Goal: Share content: Share content

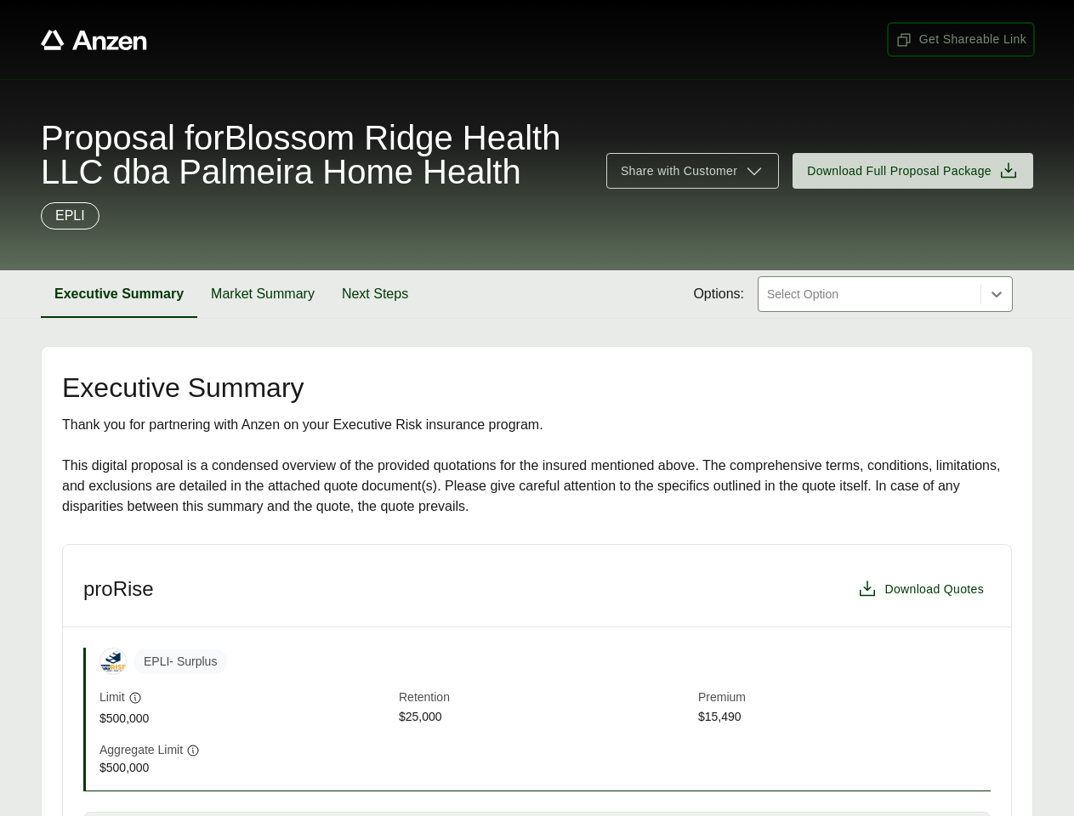
click at [961, 39] on span "Get Shareable Link" at bounding box center [960, 40] width 131 height 18
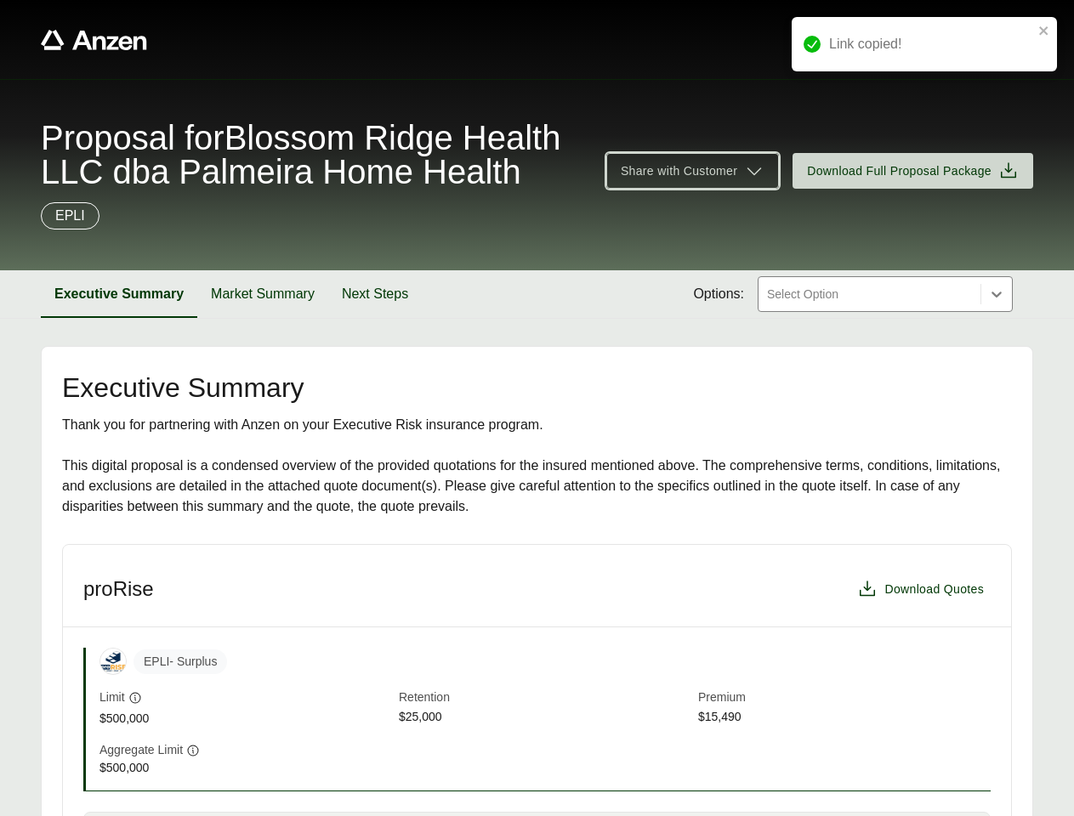
click at [692, 171] on span "Share with Customer" at bounding box center [679, 171] width 116 height 18
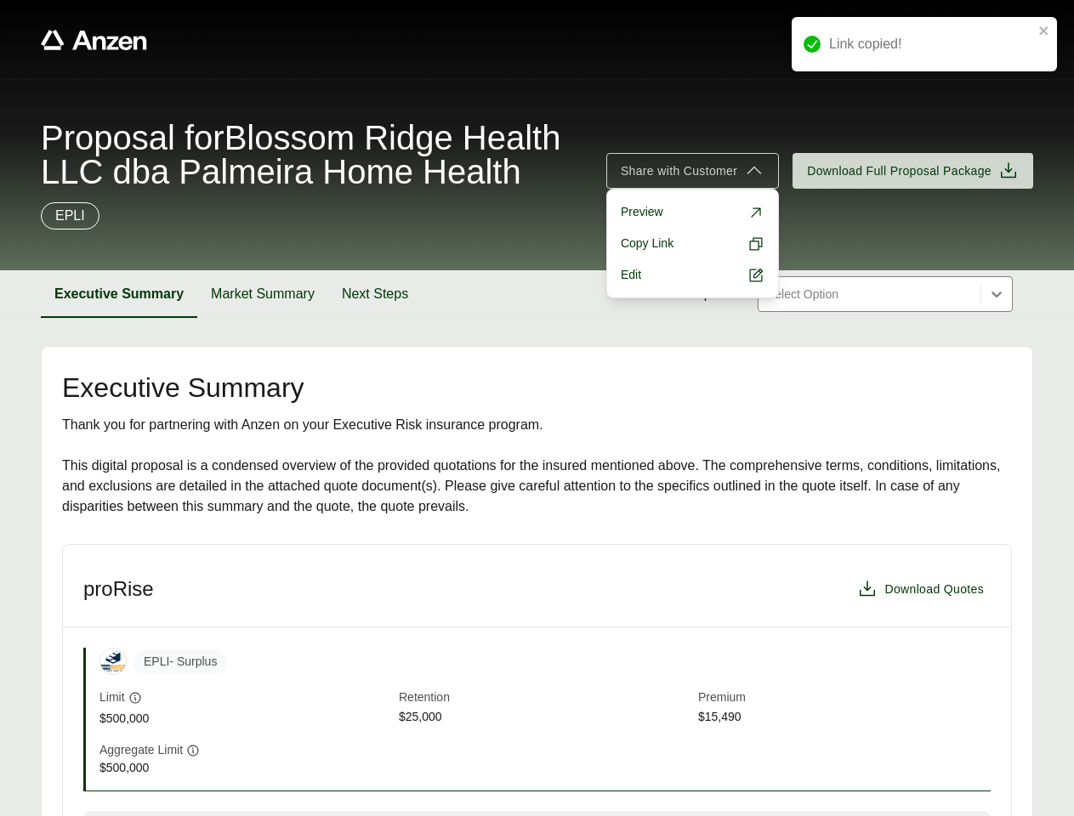
click at [119, 294] on button "Executive Summary" at bounding box center [119, 294] width 156 height 48
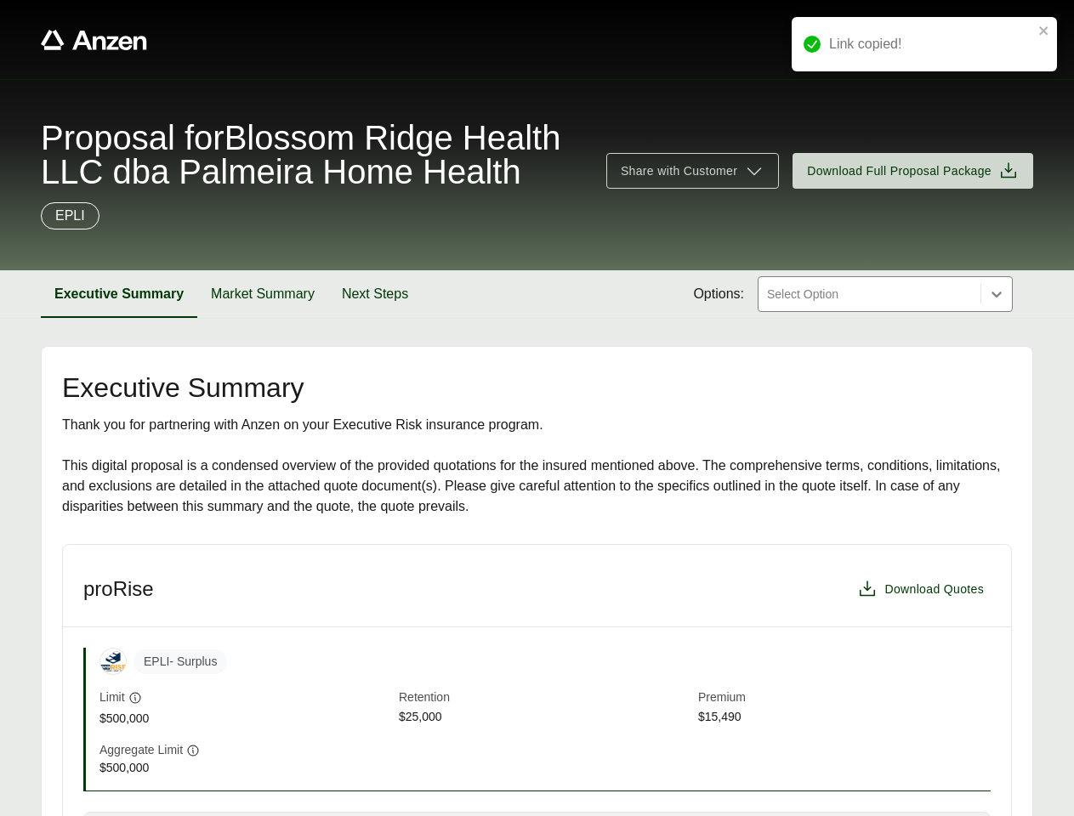
click at [263, 294] on button "Market Summary" at bounding box center [262, 294] width 131 height 48
click at [375, 294] on button "Next Steps" at bounding box center [373, 294] width 94 height 48
click at [537, 680] on div "EPLI - Surplus Limit $500,000 Retention $25,000 Premium $15,490" at bounding box center [544, 688] width 891 height 80
